Goal: Navigation & Orientation: Go to known website

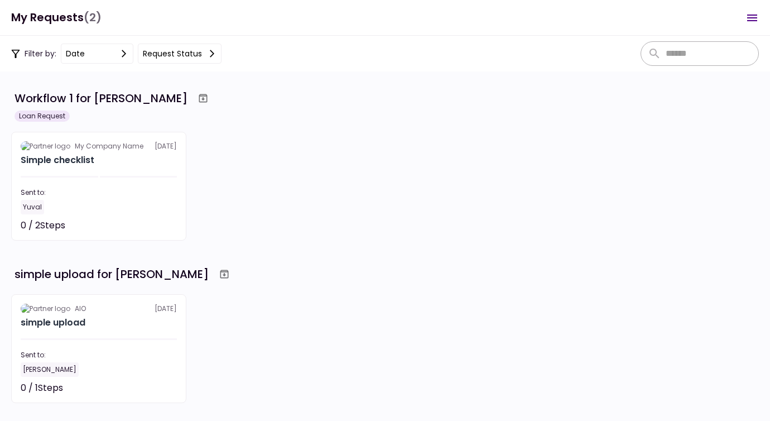
click at [753, 20] on icon "Open menu" at bounding box center [752, 18] width 10 height 7
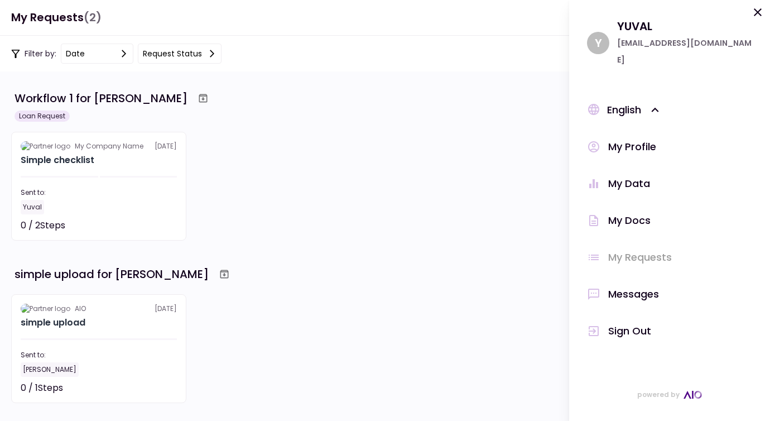
click at [646, 322] on div "Sign Out" at bounding box center [629, 330] width 43 height 17
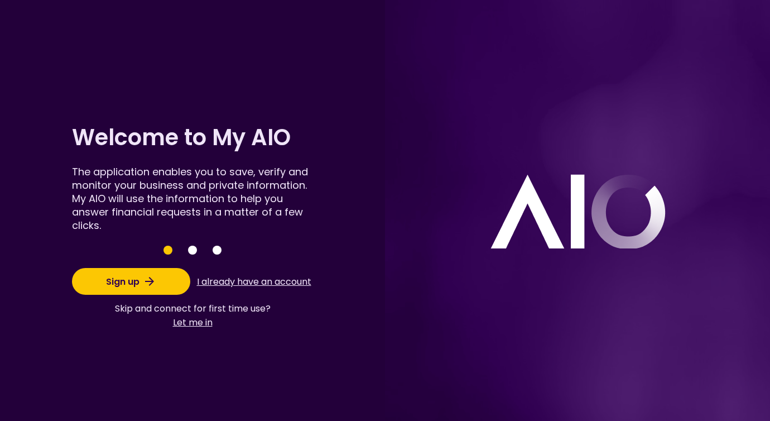
click at [154, 281] on icon at bounding box center [149, 280] width 13 height 13
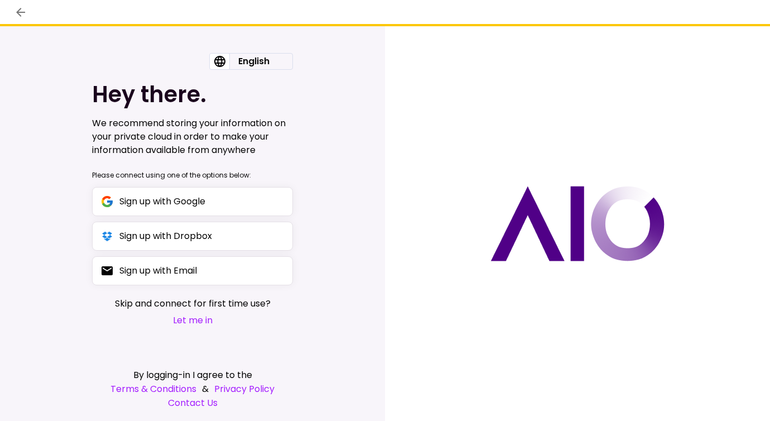
click at [21, 9] on icon "back" at bounding box center [20, 12] width 13 height 13
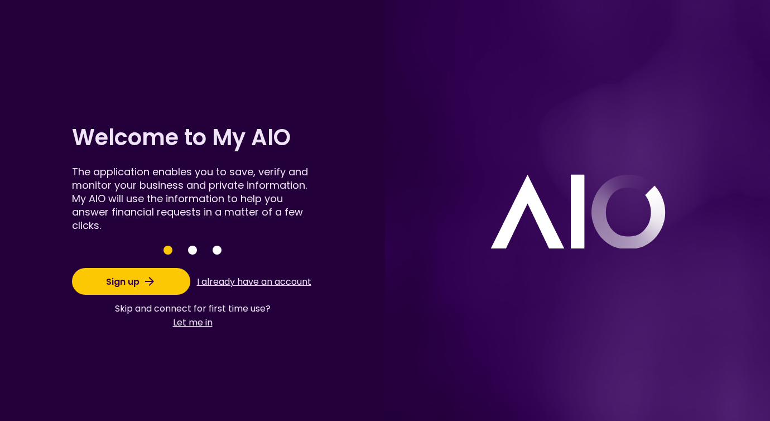
click at [159, 280] on button "Sign up" at bounding box center [131, 281] width 118 height 27
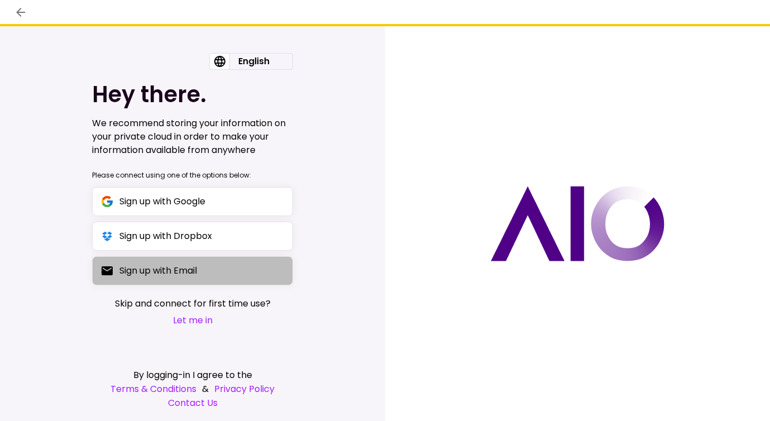
click at [185, 275] on div "Sign up with Email" at bounding box center [158, 270] width 78 height 14
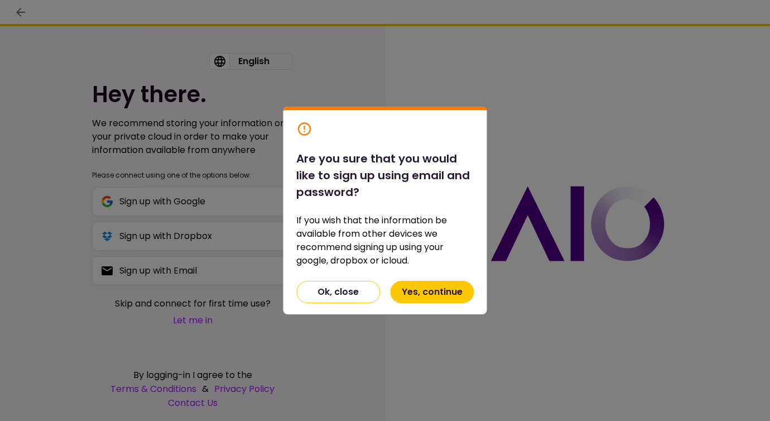
click at [305, 129] on icon at bounding box center [304, 129] width 16 height 16
click at [335, 296] on button "Ok, close" at bounding box center [338, 292] width 84 height 22
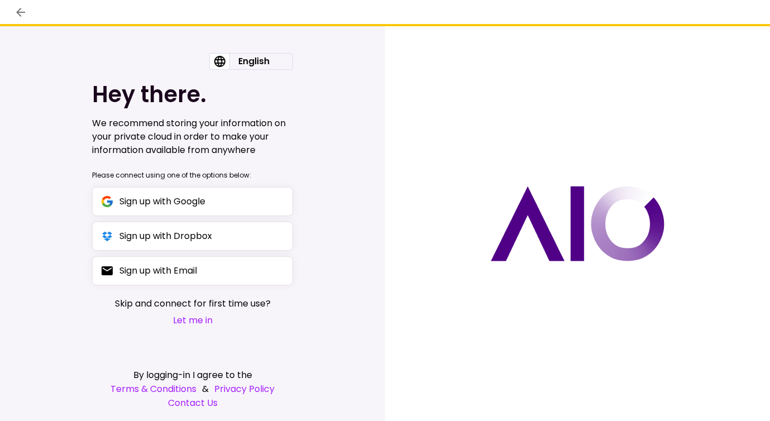
click at [18, 9] on icon "back" at bounding box center [20, 12] width 13 height 13
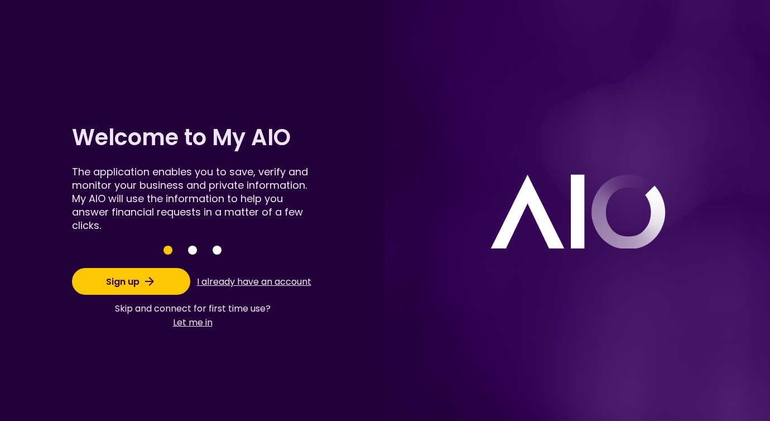
click at [253, 282] on button "I already have an account" at bounding box center [254, 281] width 118 height 21
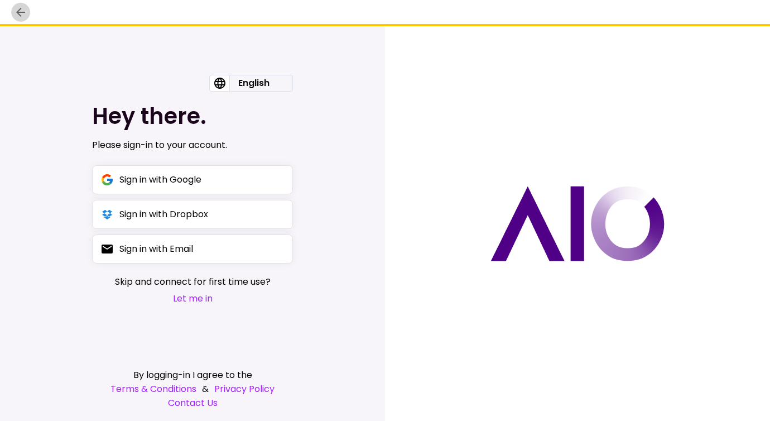
click at [21, 11] on icon "back" at bounding box center [20, 12] width 13 height 13
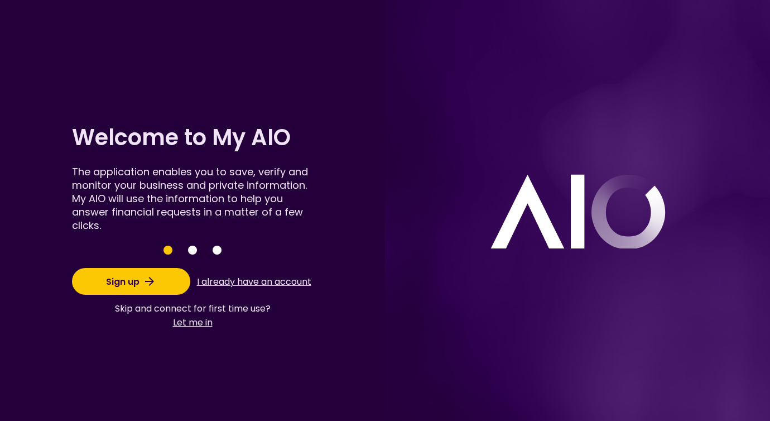
click at [194, 253] on button "Save" at bounding box center [192, 249] width 9 height 9
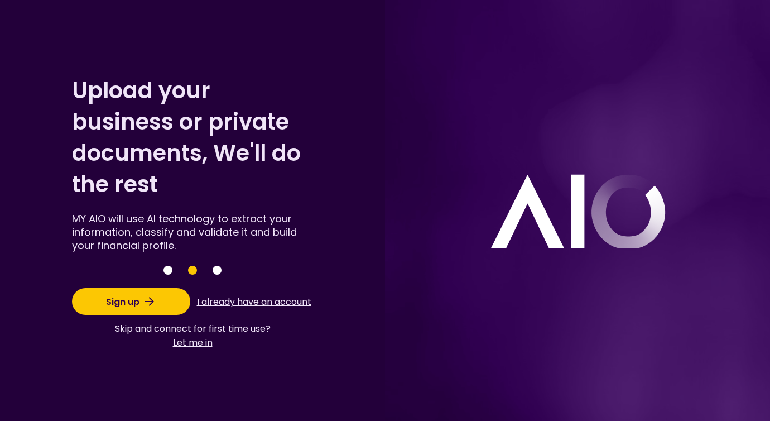
click at [214, 271] on button "Save" at bounding box center [217, 270] width 9 height 9
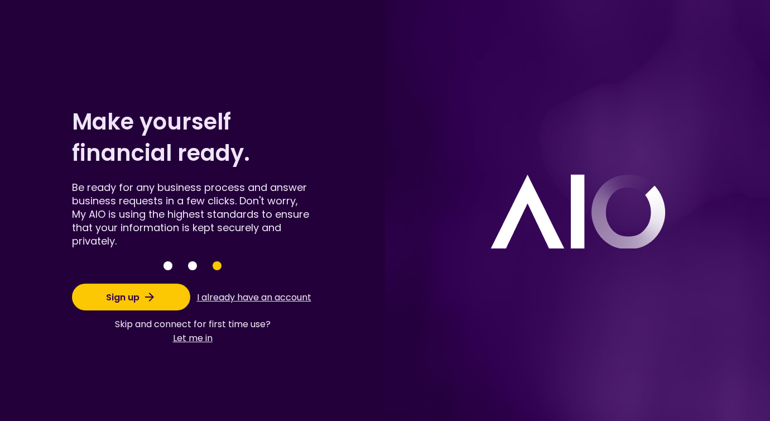
click at [152, 299] on icon at bounding box center [149, 296] width 13 height 13
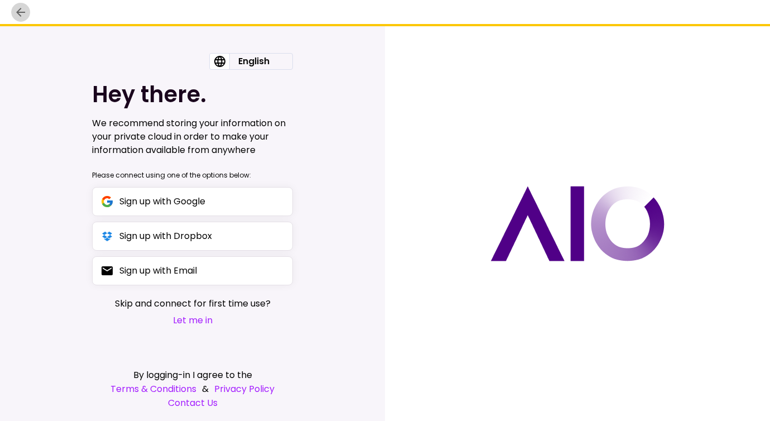
click at [18, 9] on icon "back" at bounding box center [20, 12] width 13 height 13
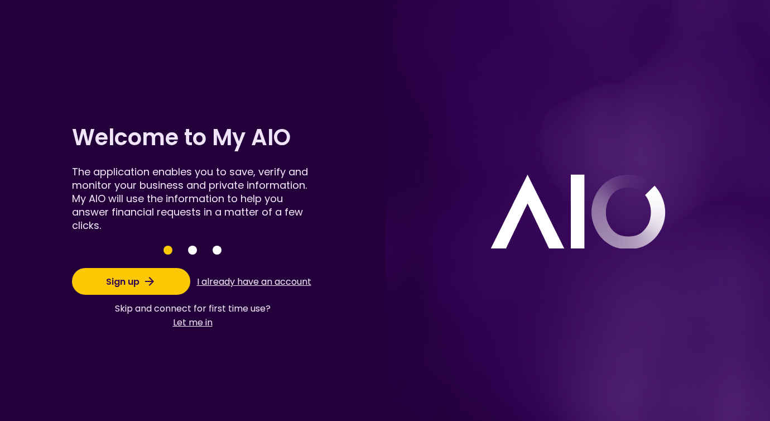
click at [18, 9] on div "Welcome to My AIO The application enables you to save, verify and monitor your …" at bounding box center [192, 210] width 385 height 421
click at [115, 269] on button "Sign up" at bounding box center [131, 281] width 118 height 27
